Goal: Information Seeking & Learning: Learn about a topic

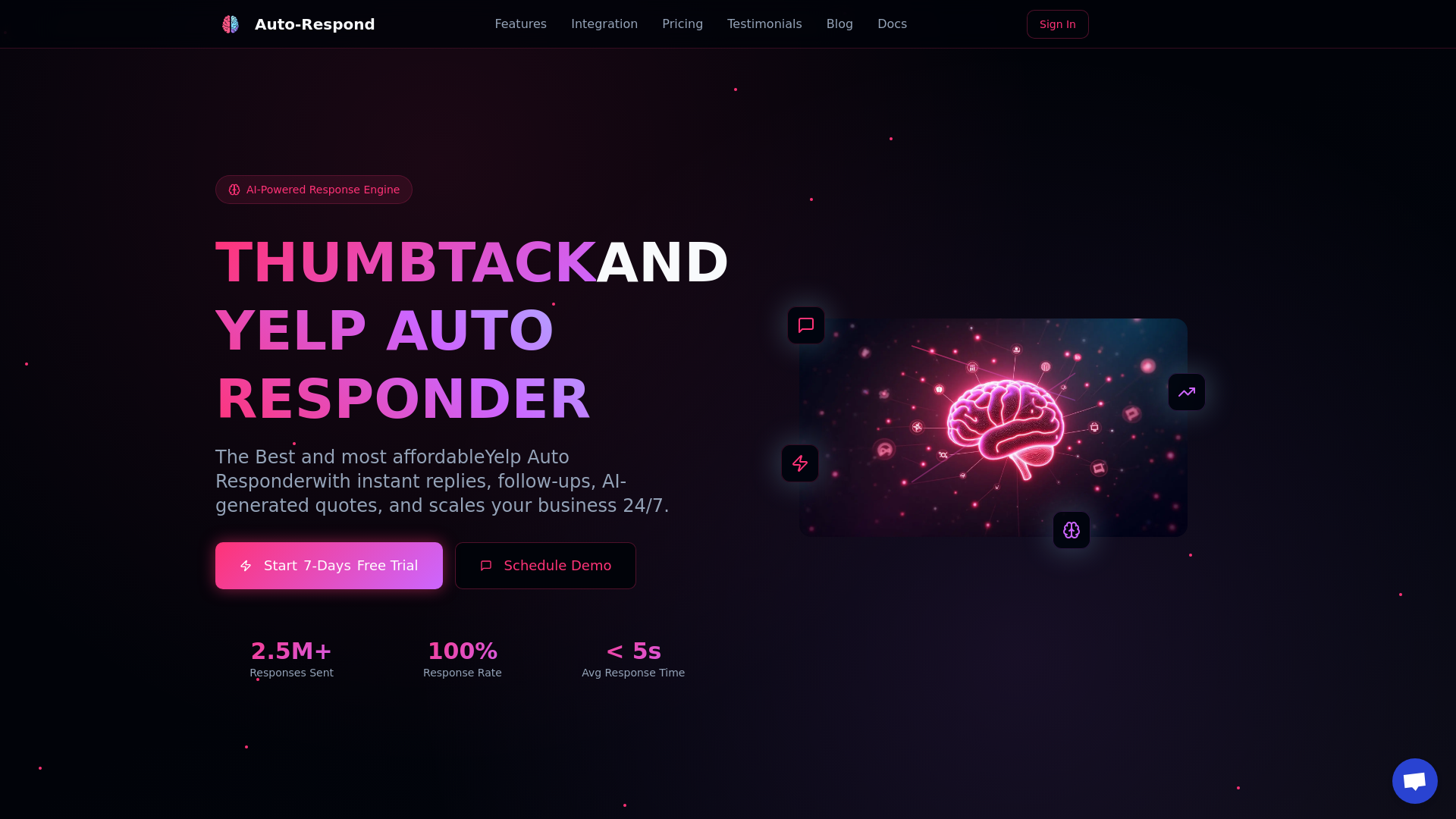
click at [827, 25] on link "Blog" at bounding box center [840, 25] width 27 height 18
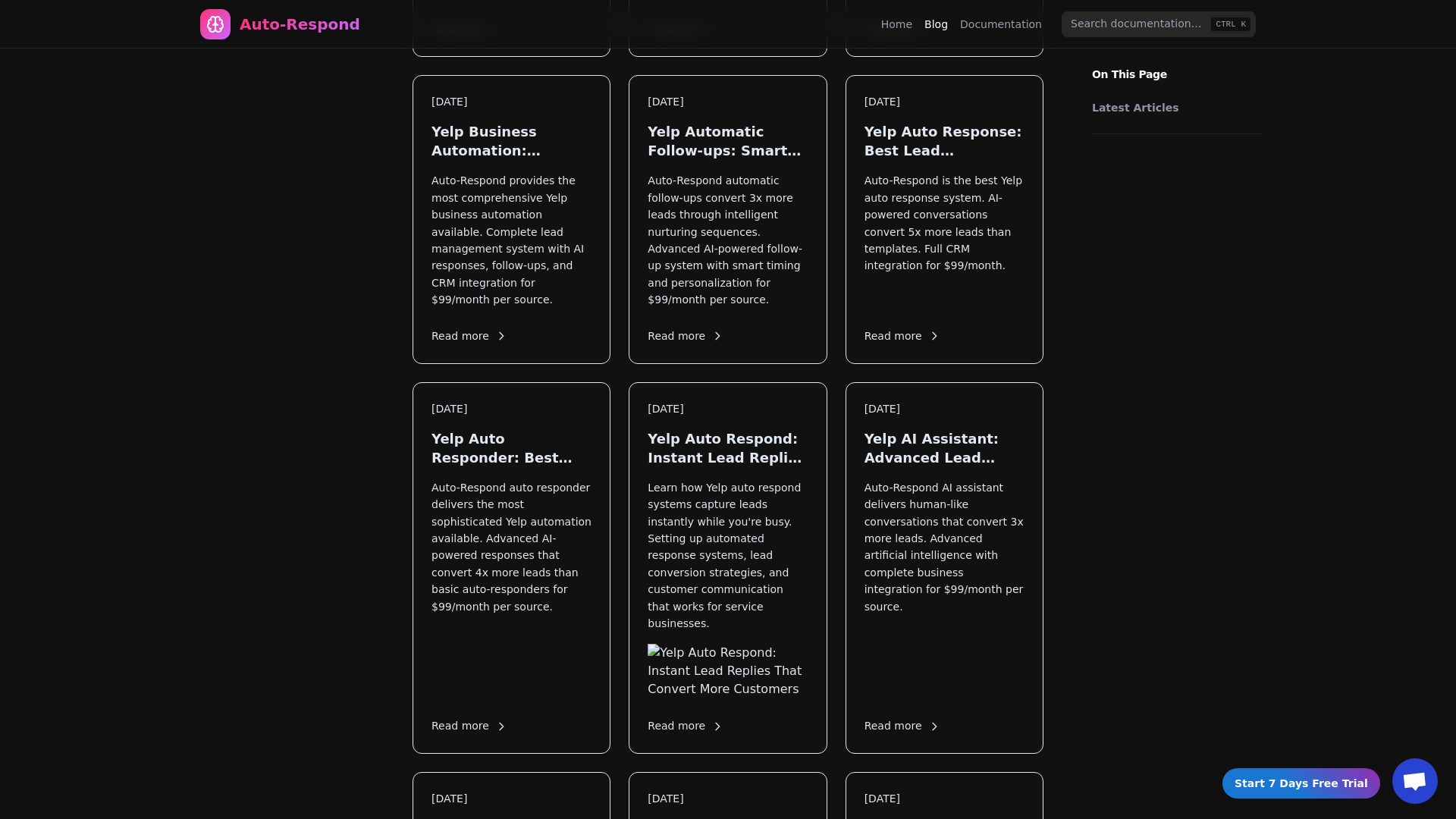
scroll to position [1819, 0]
